Goal: Register for event/course

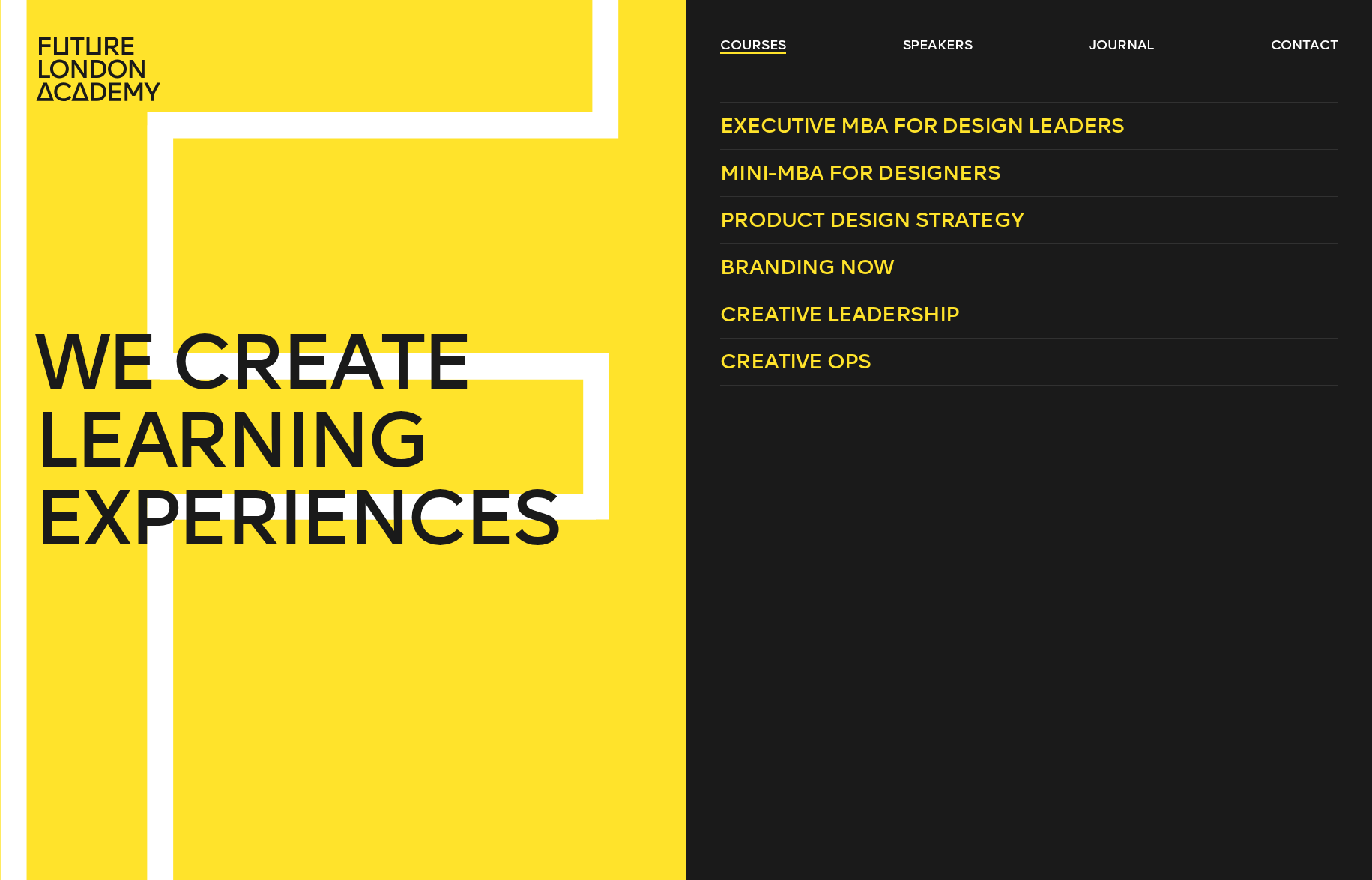
click at [757, 44] on link "courses" at bounding box center [753, 45] width 66 height 18
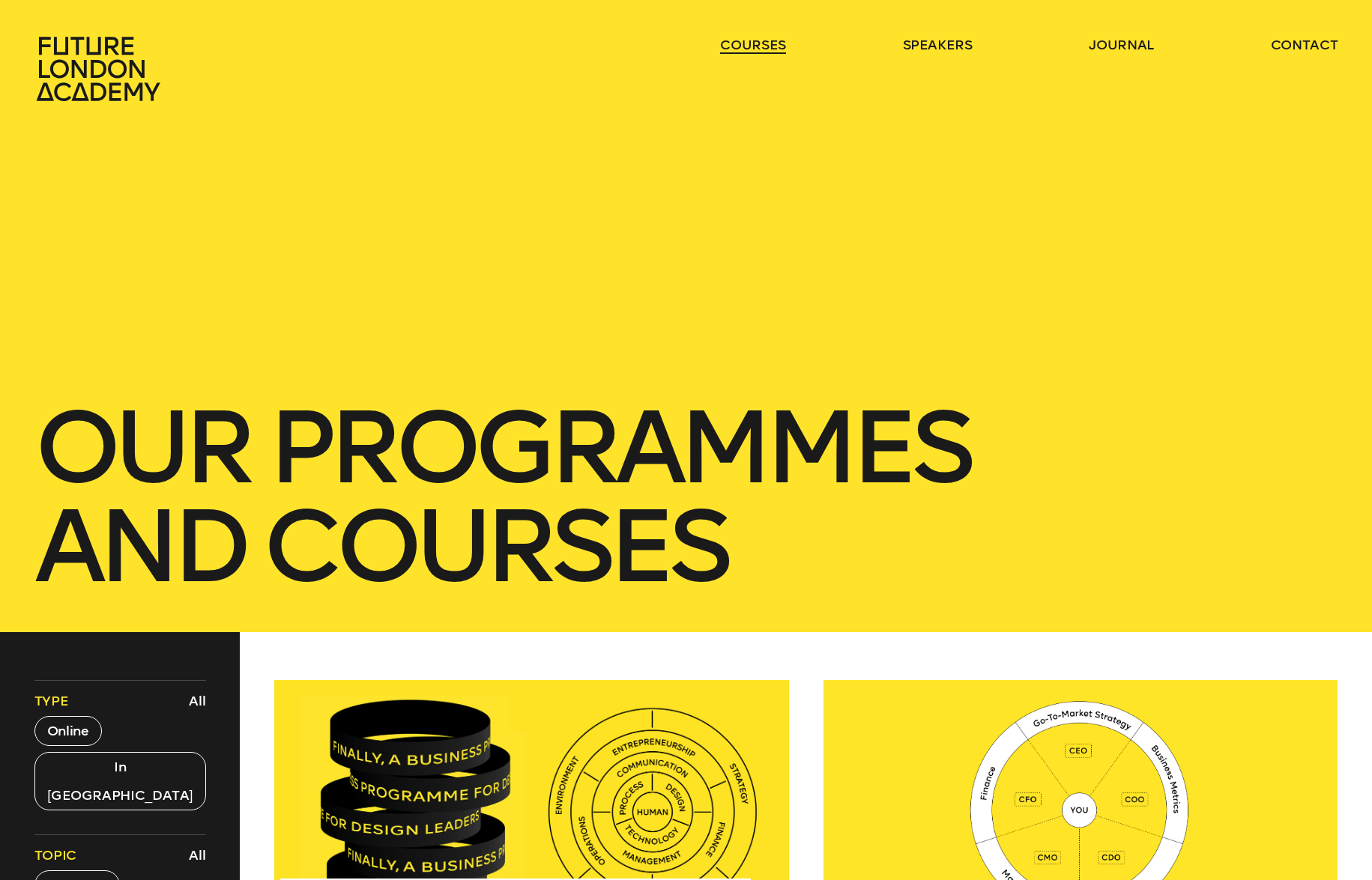
click at [757, 46] on link "courses" at bounding box center [753, 45] width 66 height 18
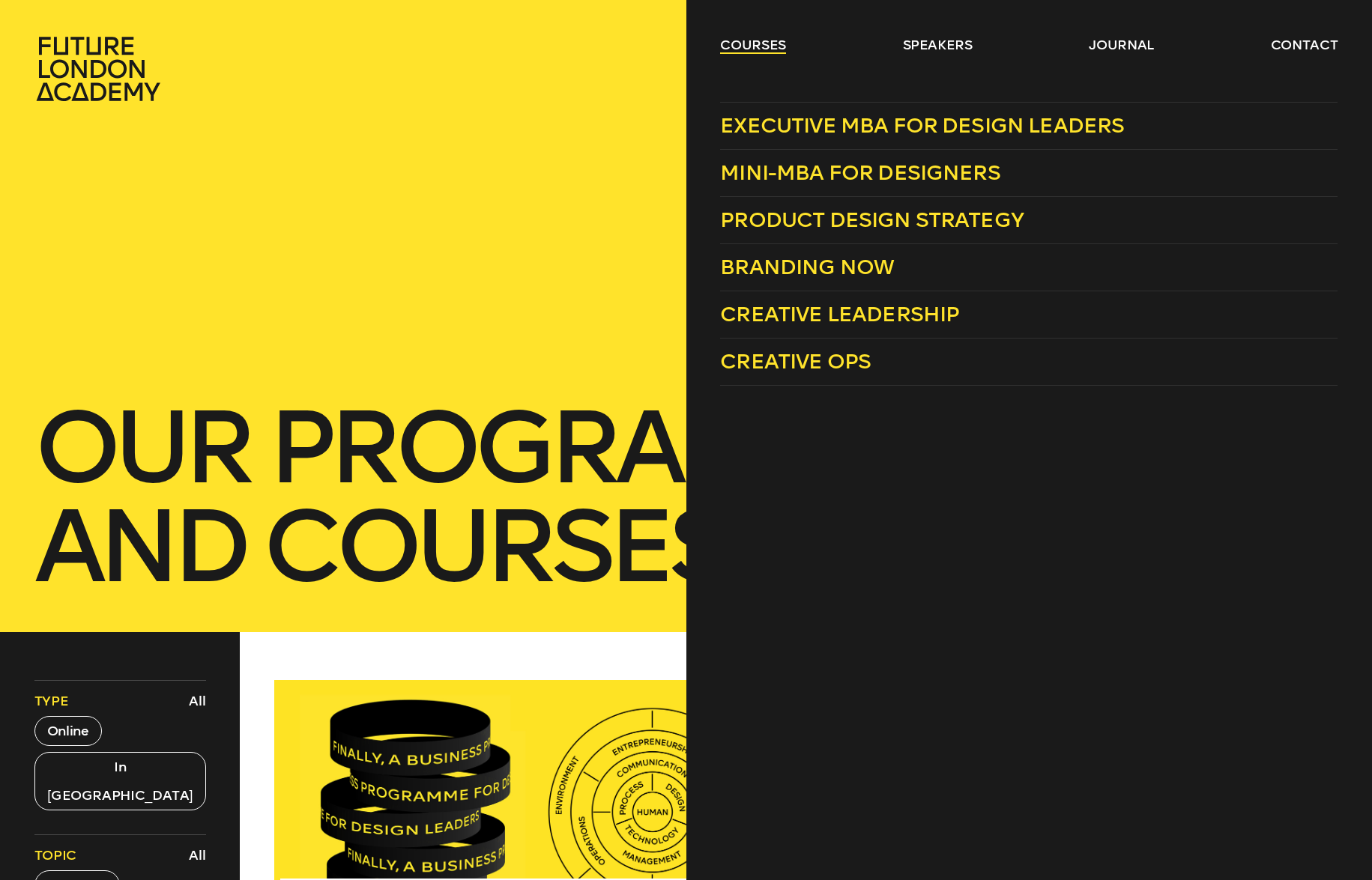
click at [749, 51] on link "courses" at bounding box center [753, 45] width 66 height 18
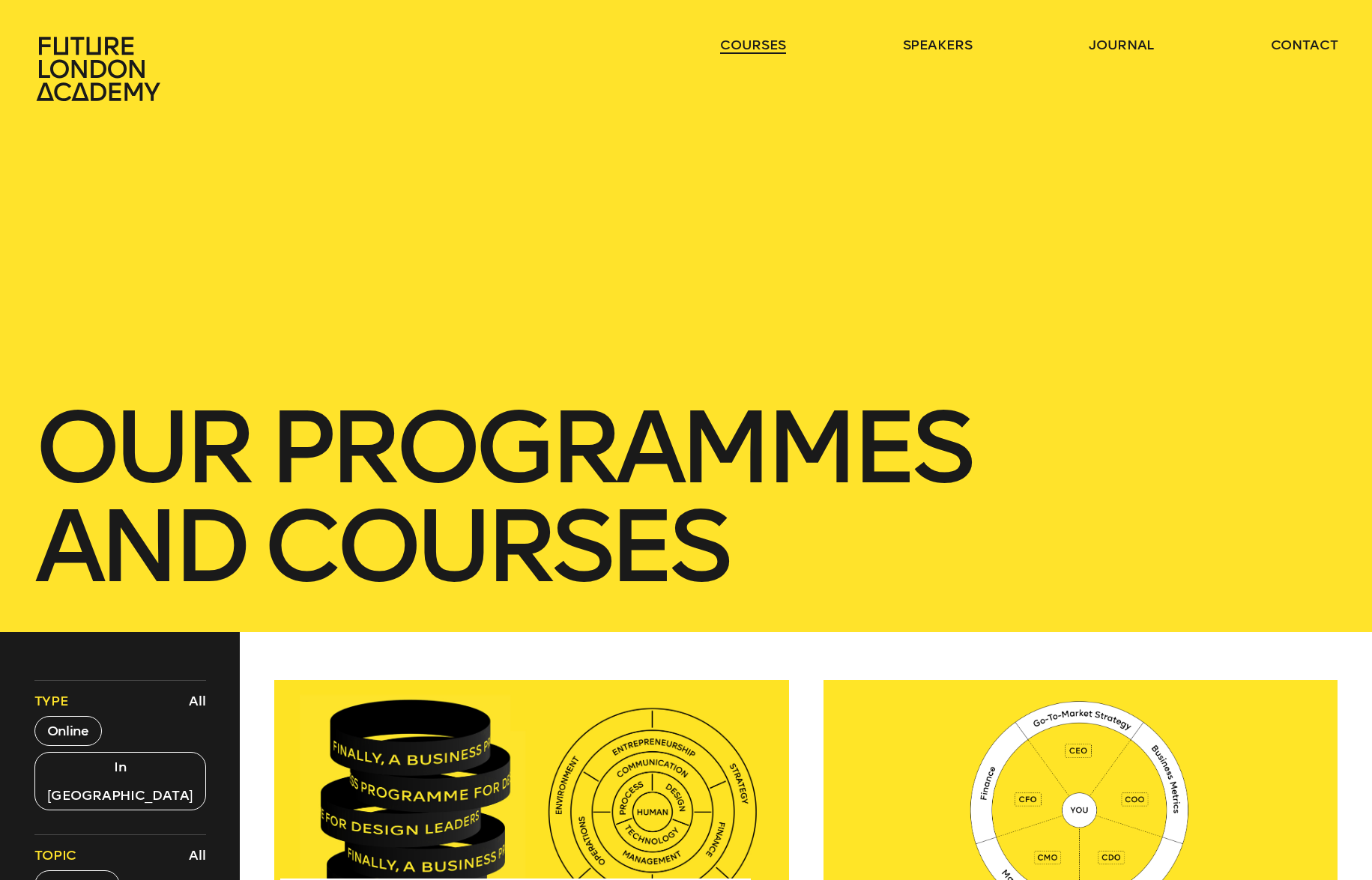
click at [730, 49] on link "courses" at bounding box center [753, 45] width 66 height 18
click at [759, 44] on link "courses" at bounding box center [753, 45] width 66 height 18
click at [606, 59] on div "courses speakers journal contact" at bounding box center [686, 69] width 1372 height 66
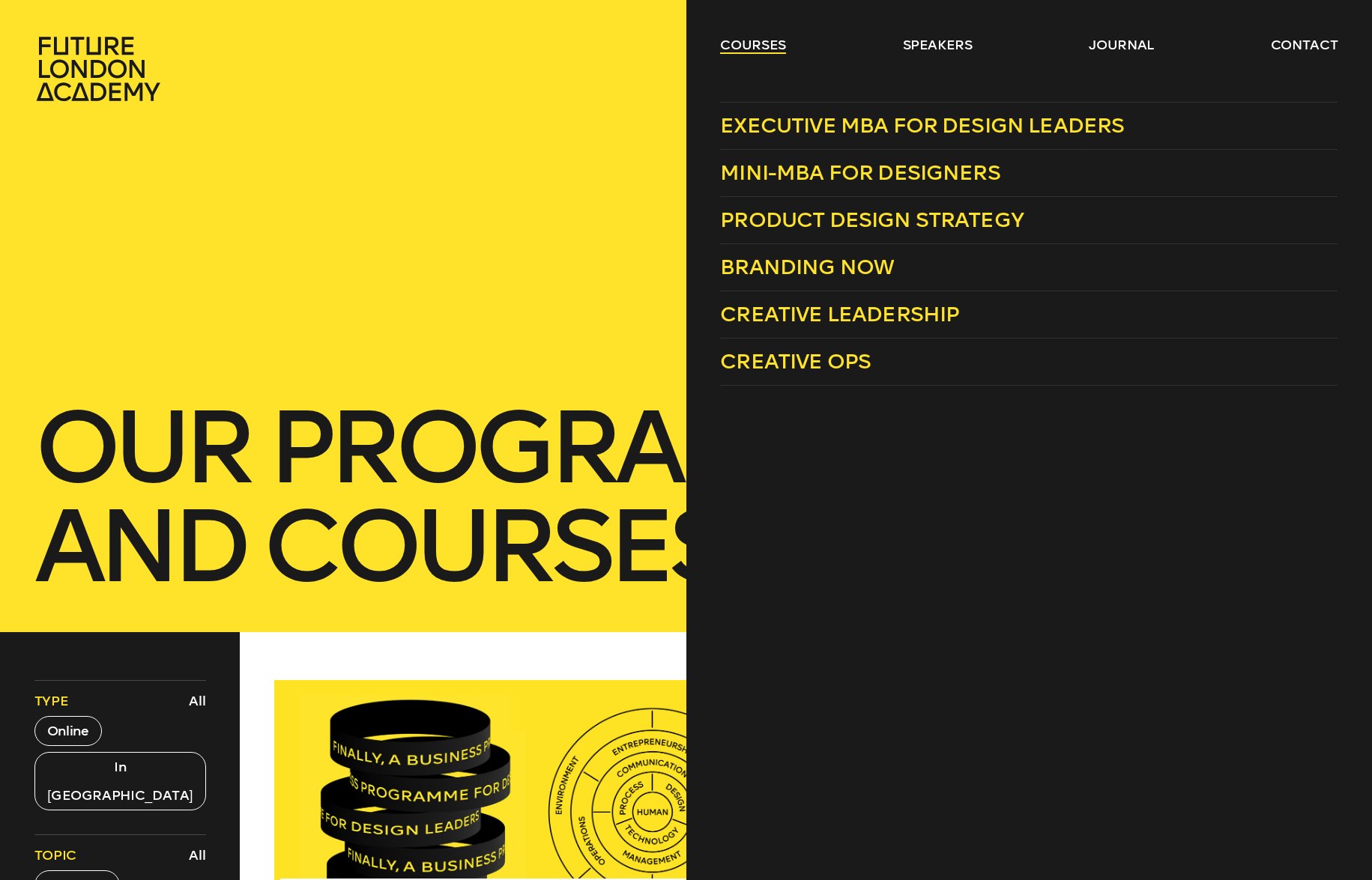
click at [744, 52] on link "courses" at bounding box center [753, 45] width 66 height 18
click at [747, 44] on link "courses" at bounding box center [753, 45] width 66 height 18
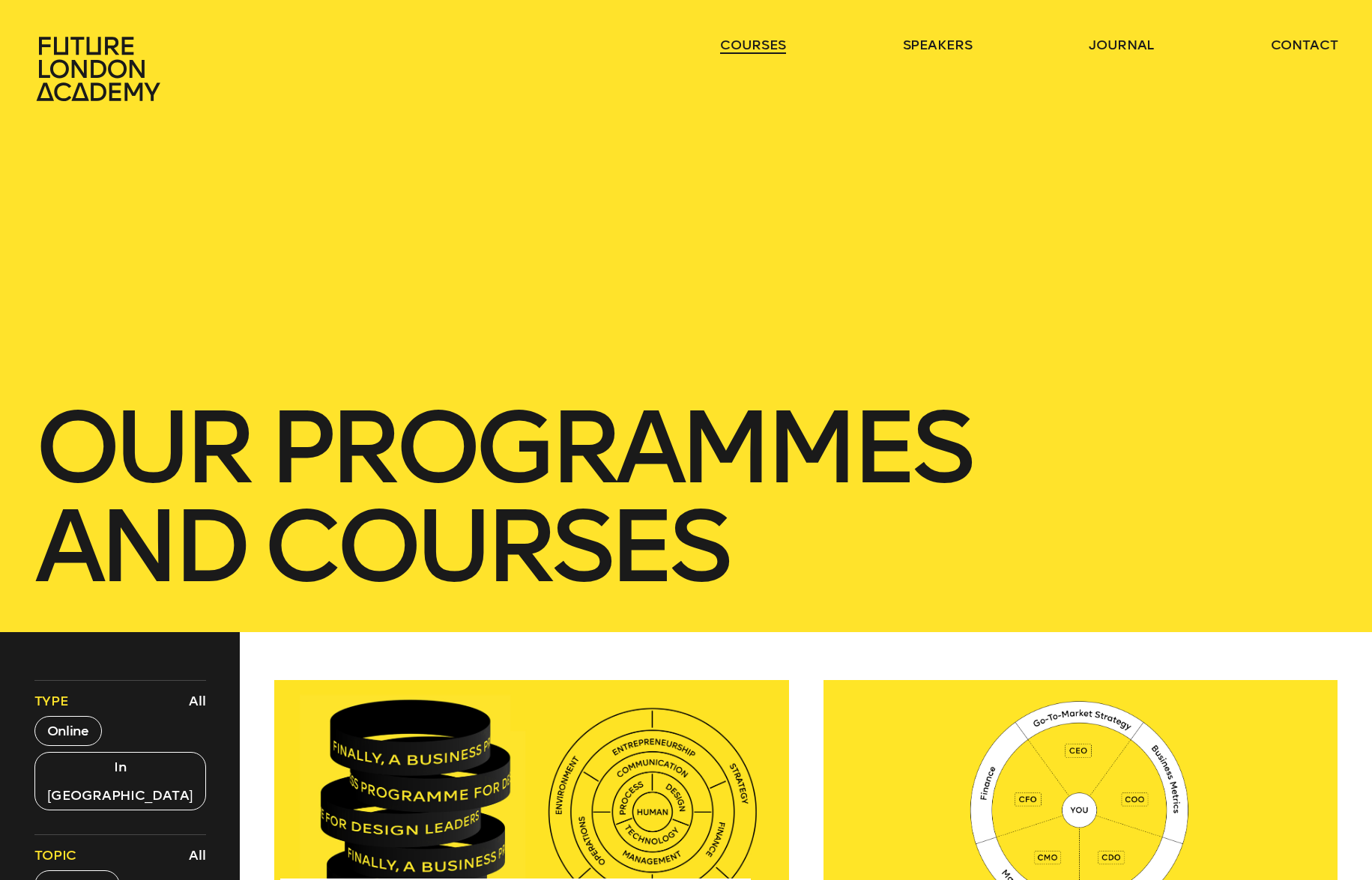
click at [747, 44] on link "courses" at bounding box center [753, 45] width 66 height 18
click at [299, 96] on div "courses speakers journal contact" at bounding box center [686, 69] width 1372 height 66
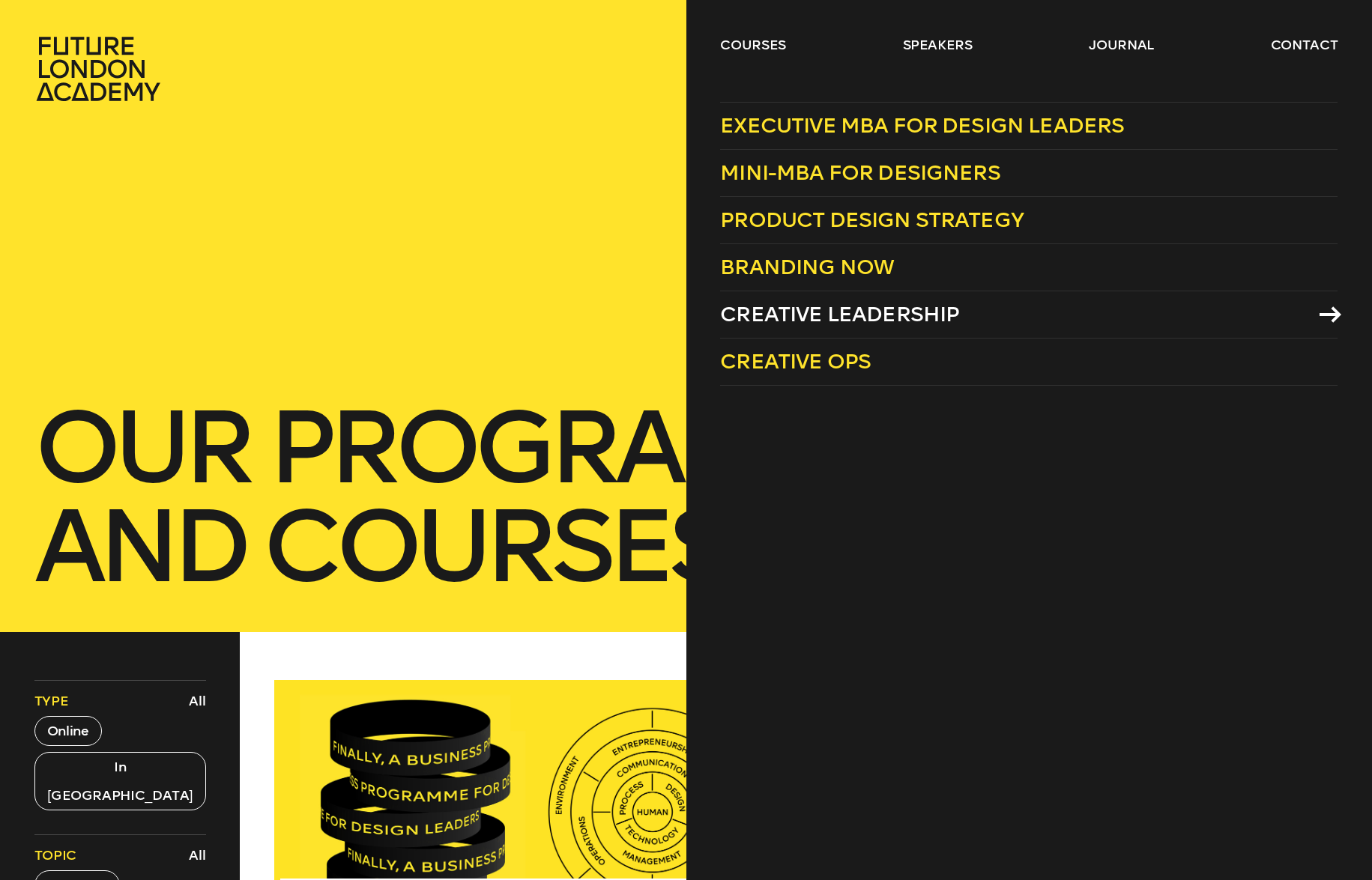
click at [771, 317] on span "Creative Leadership" at bounding box center [840, 314] width 239 height 24
